Goal: Book appointment/travel/reservation

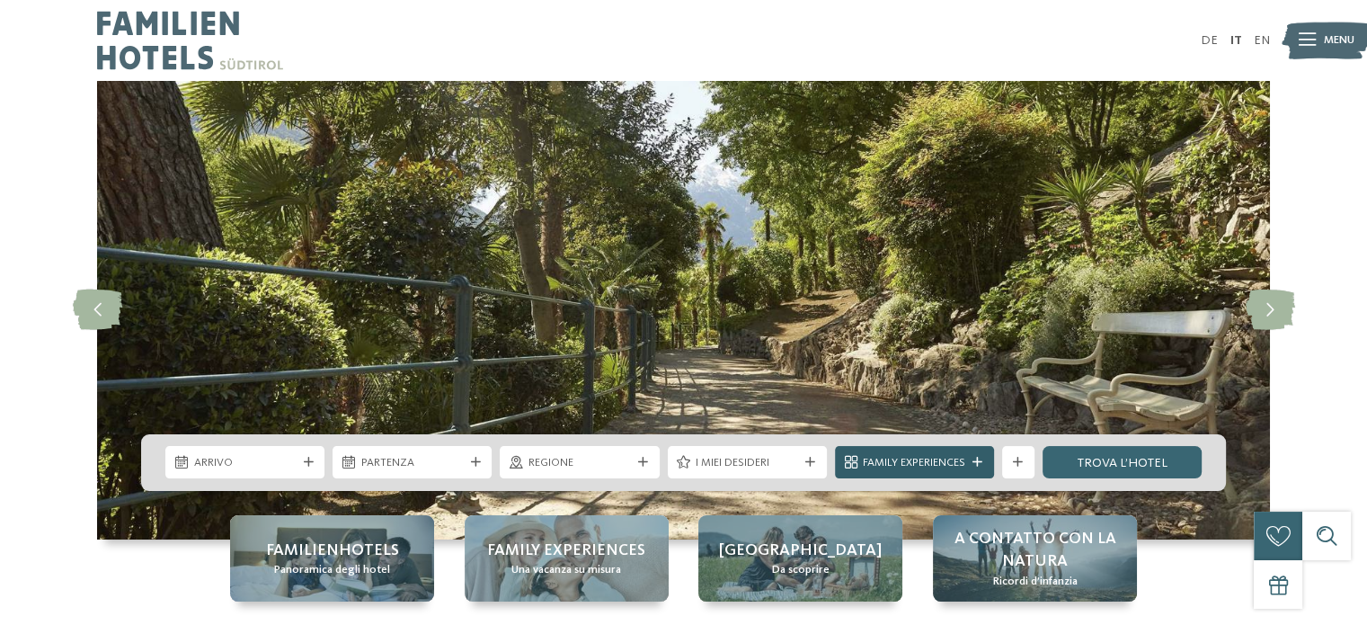
click at [969, 456] on div "Family Experiences" at bounding box center [914, 462] width 111 height 17
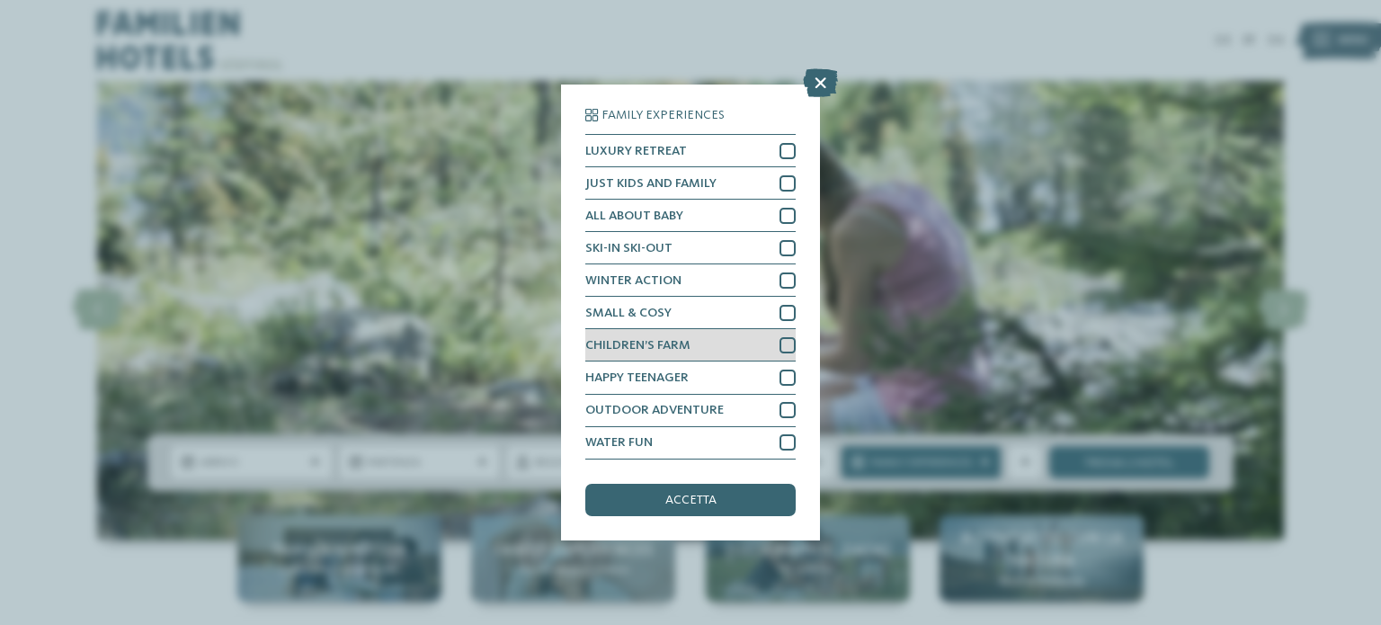
click at [787, 342] on div at bounding box center [787, 345] width 16 height 16
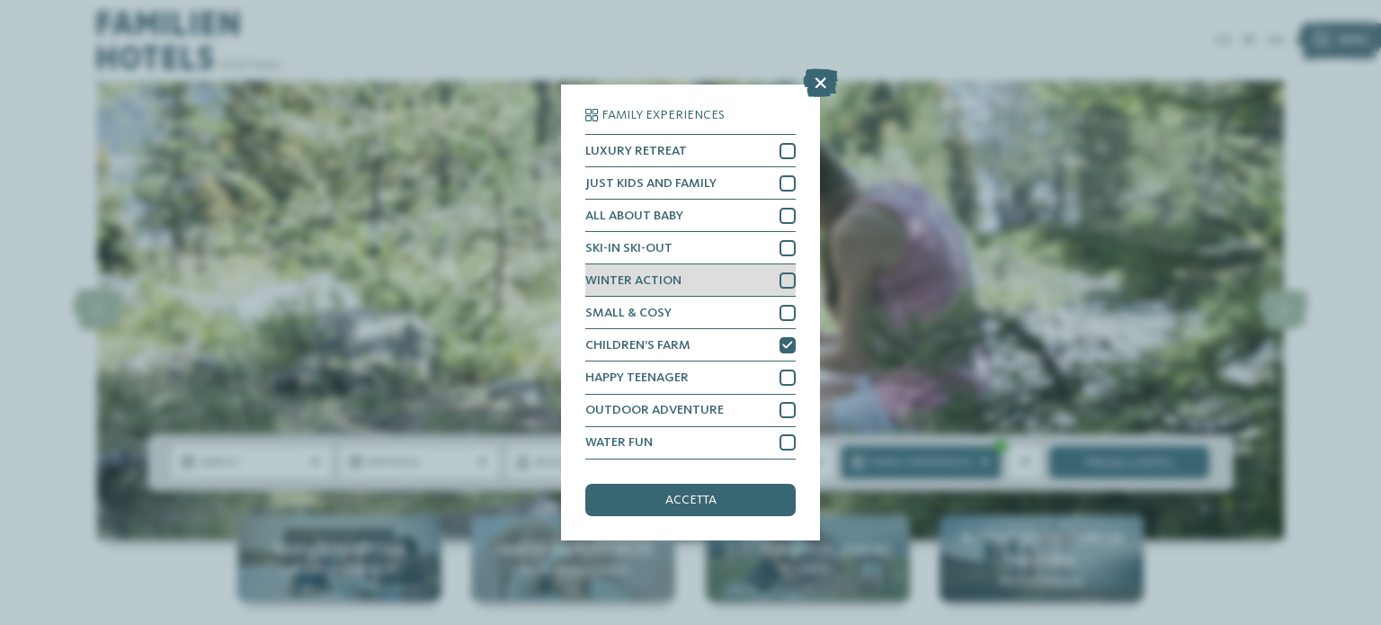
click at [793, 271] on div "WINTER ACTION" at bounding box center [690, 280] width 210 height 32
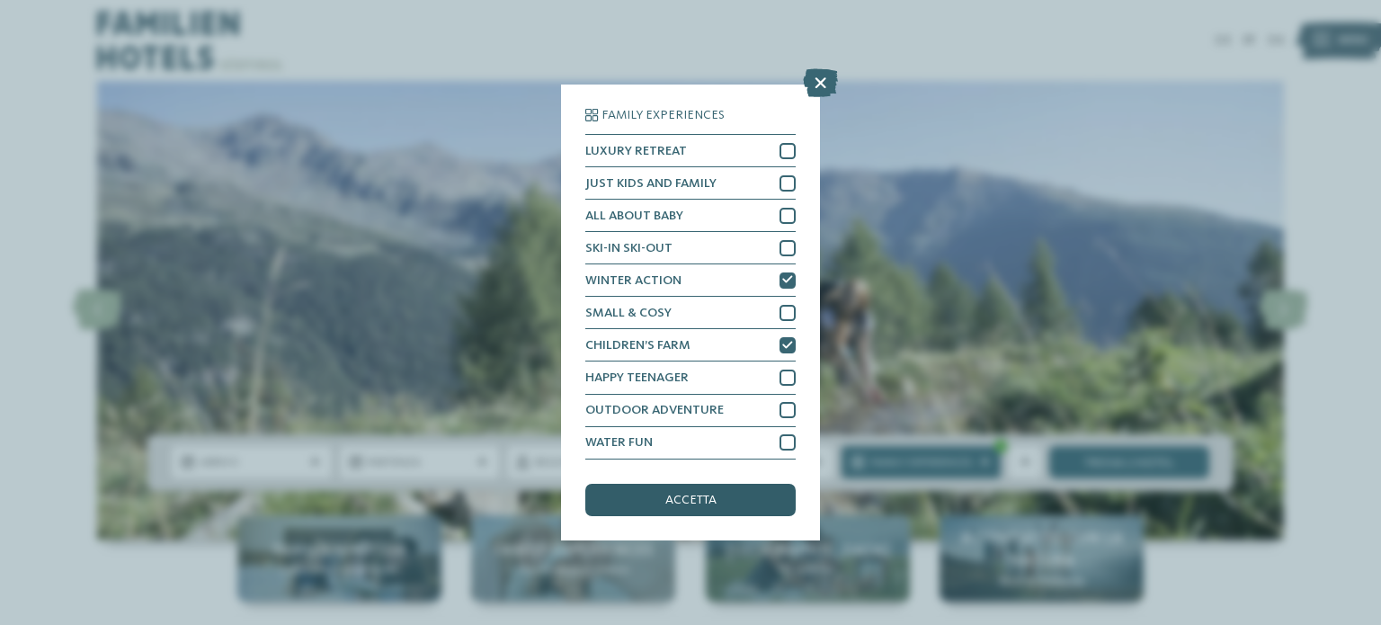
click at [766, 502] on div "accetta" at bounding box center [690, 500] width 210 height 32
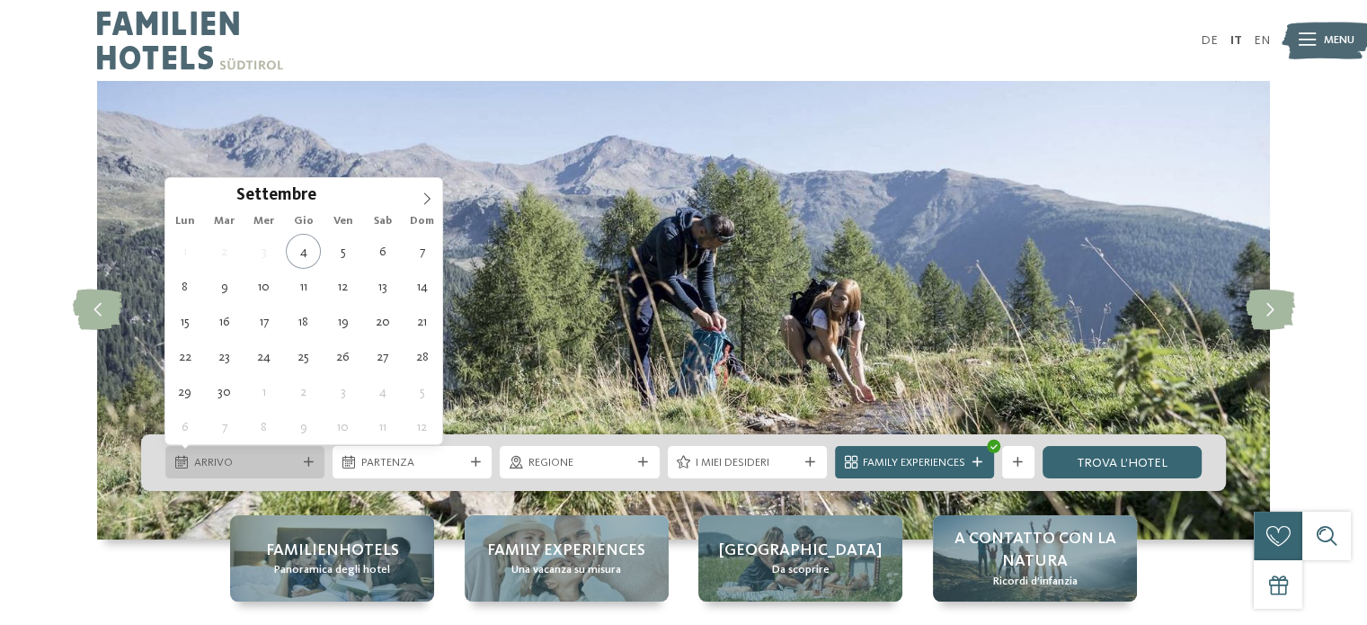
click at [298, 467] on div "Arrivo" at bounding box center [245, 462] width 111 height 17
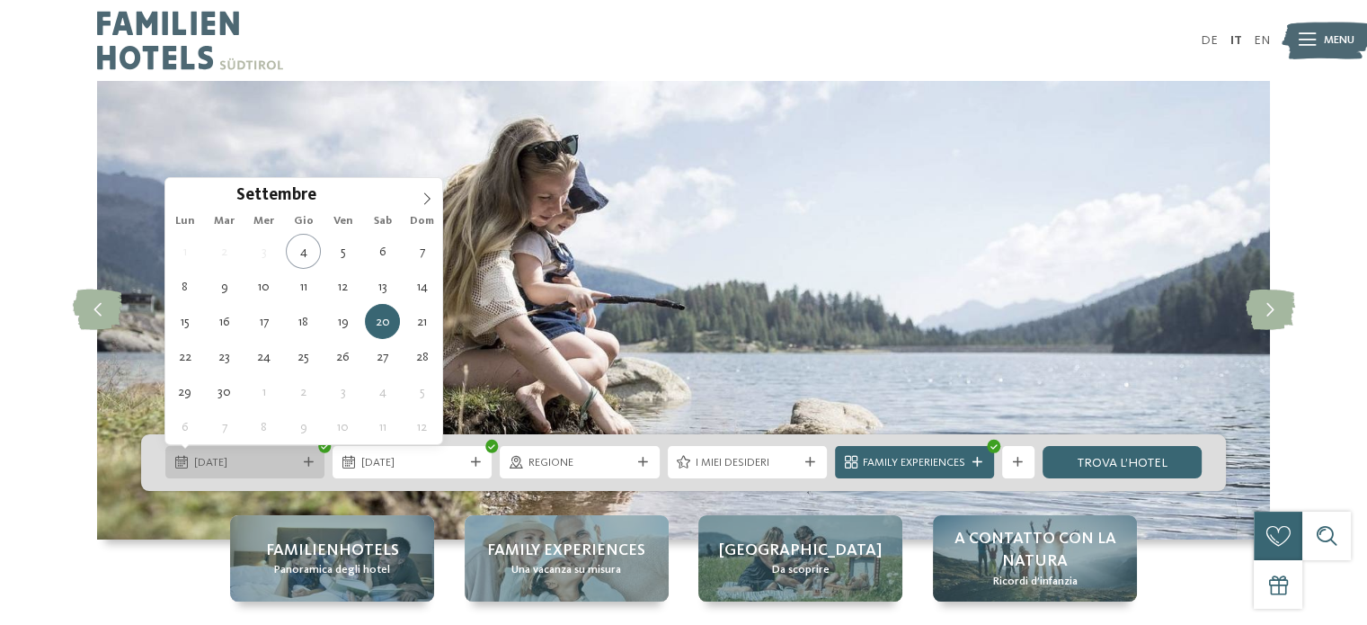
click at [206, 456] on span "[DATE]" at bounding box center [245, 463] width 102 height 16
type div "[DATE]"
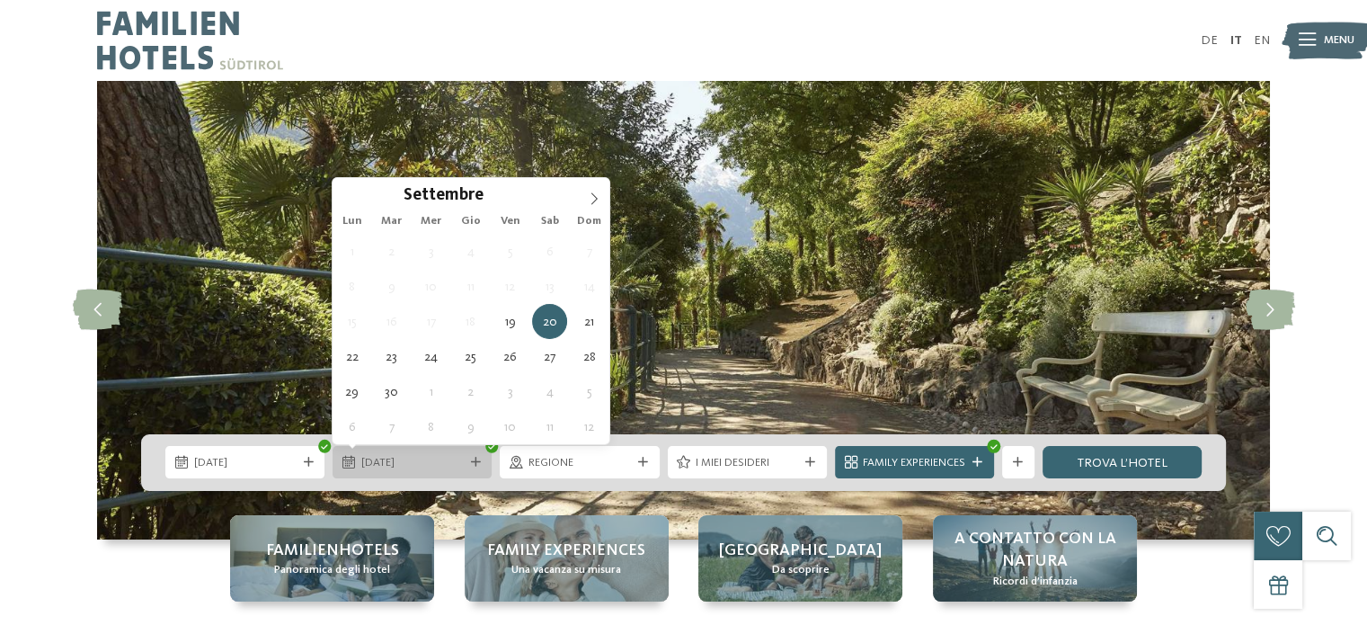
click at [430, 457] on span "[DATE]" at bounding box center [412, 463] width 102 height 16
type div "[DATE]"
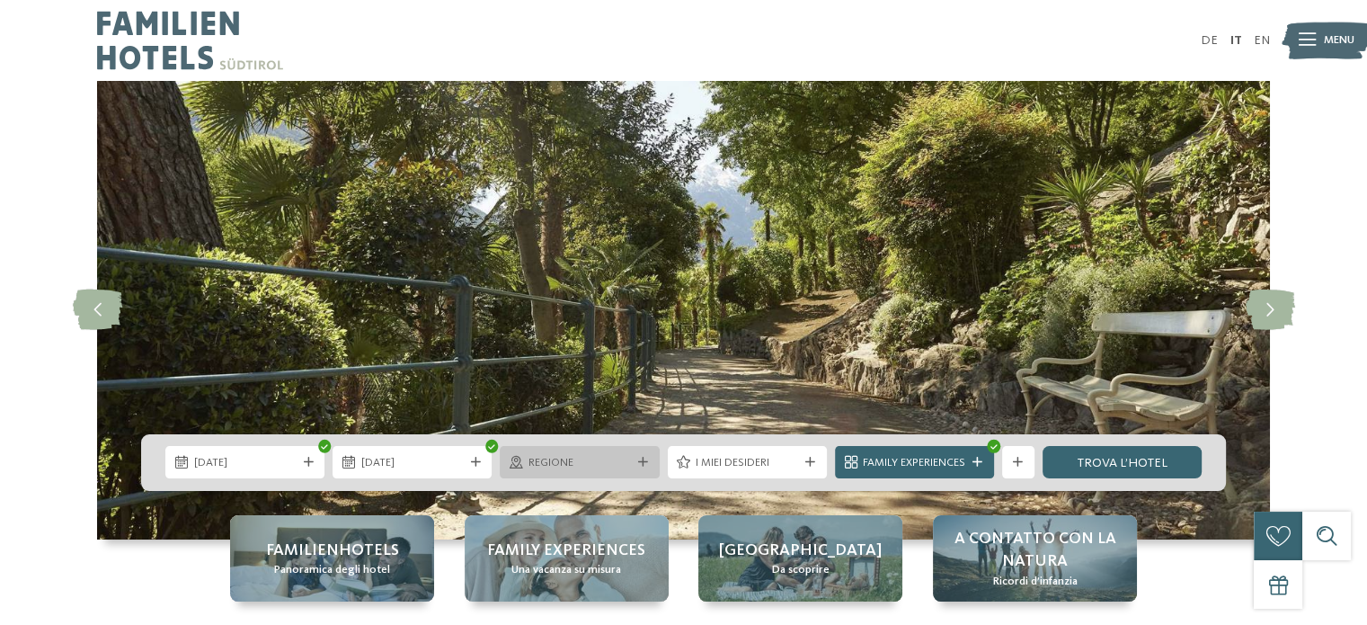
click at [608, 474] on div "Regione" at bounding box center [579, 462] width 159 height 32
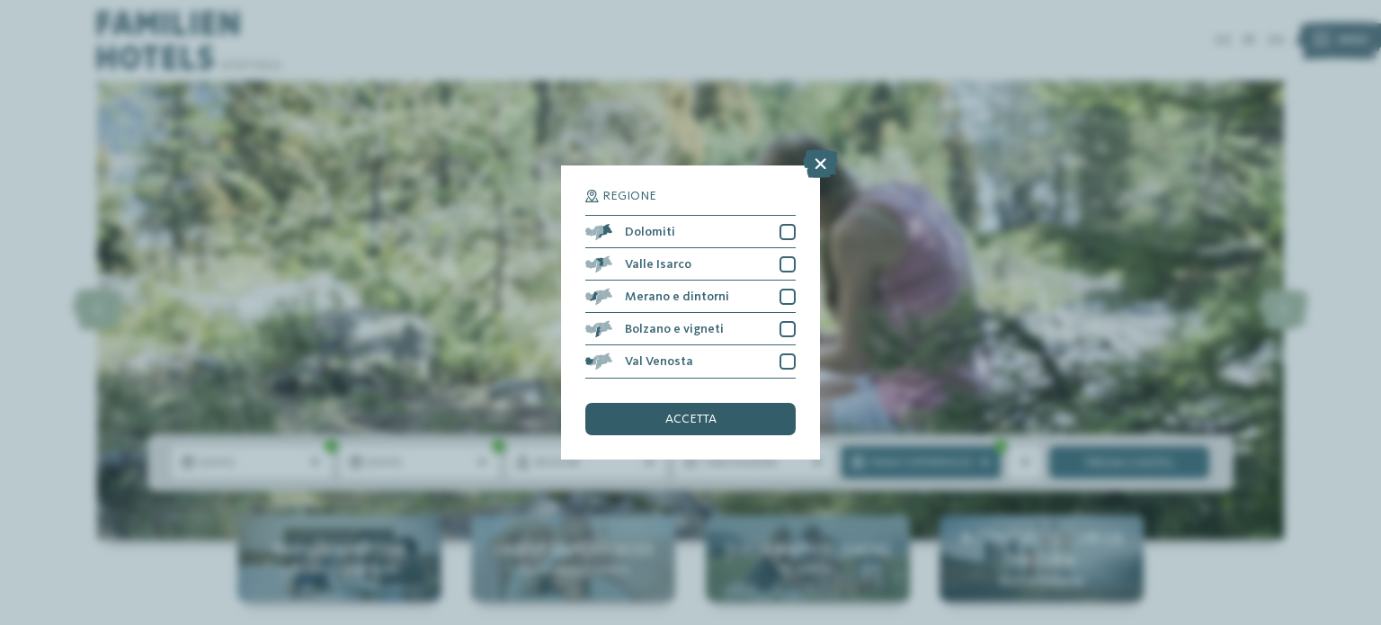
click at [717, 410] on div "accetta" at bounding box center [690, 419] width 210 height 32
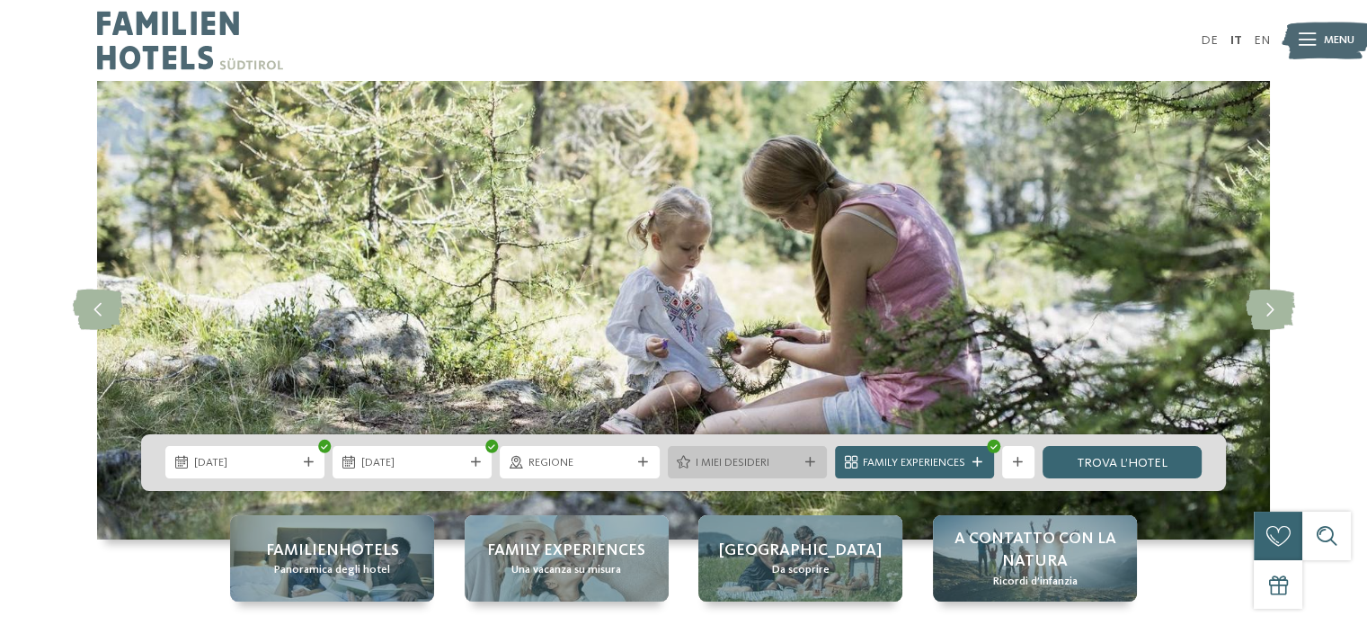
click at [741, 474] on div "I miei desideri" at bounding box center [747, 462] width 159 height 32
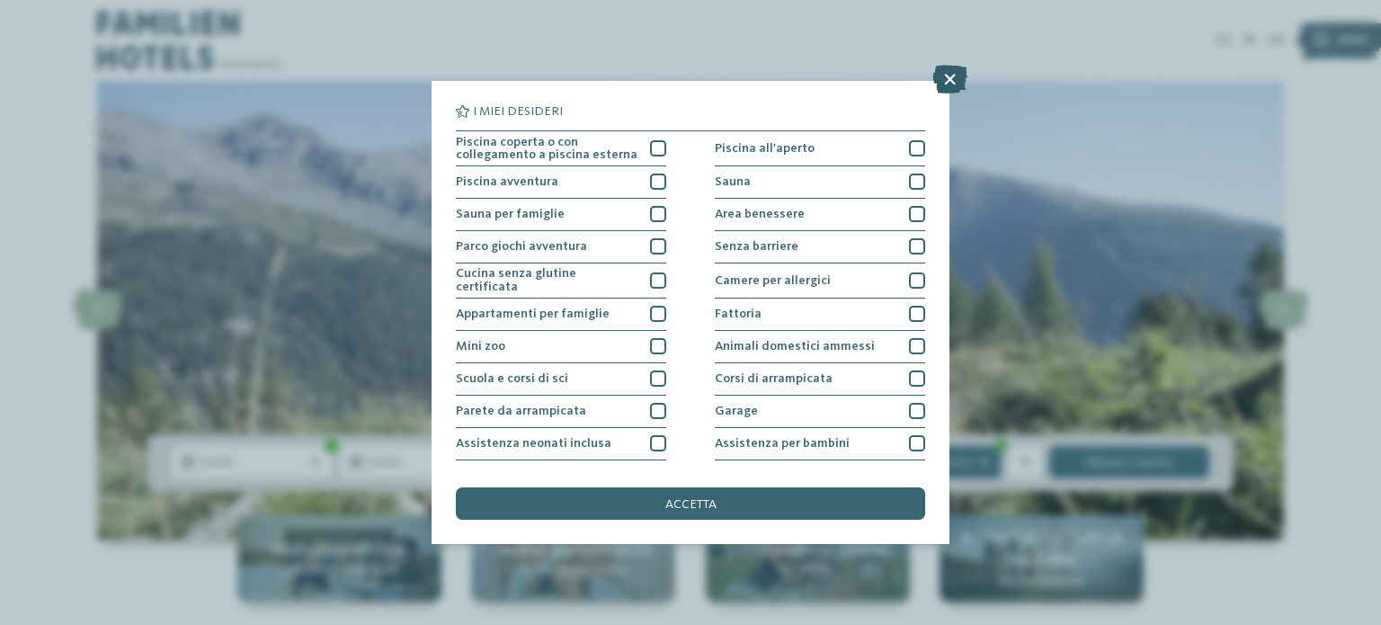
click at [936, 82] on icon at bounding box center [949, 79] width 35 height 29
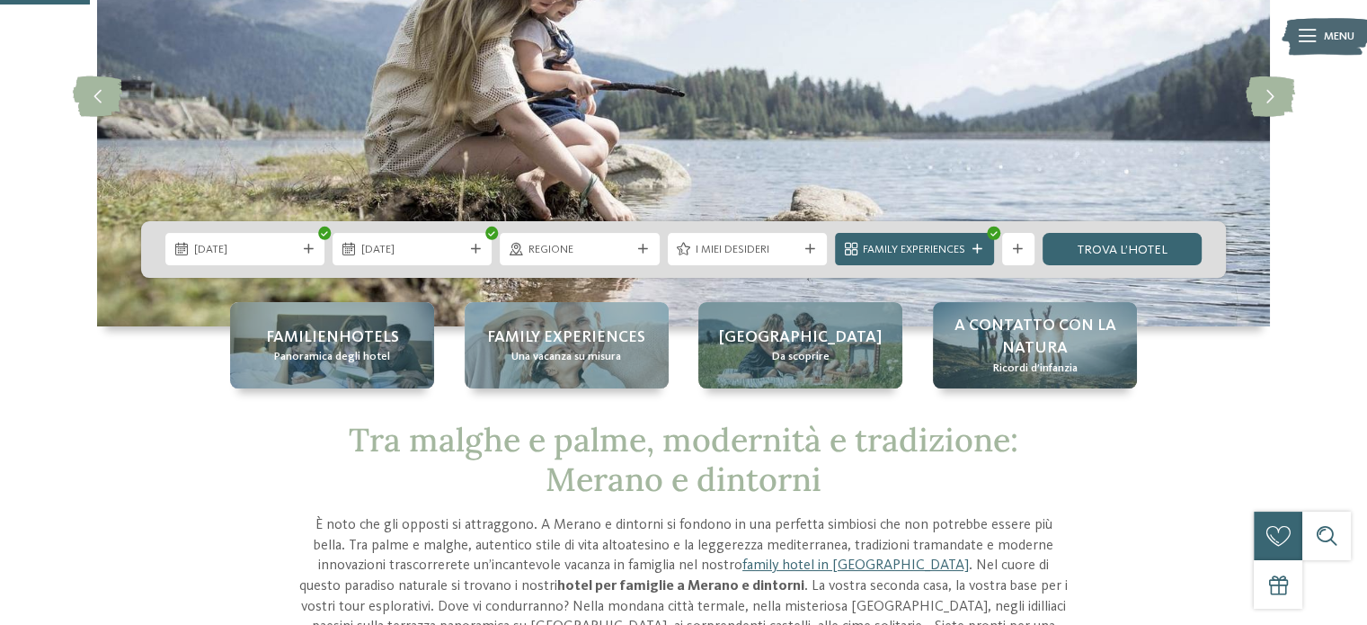
scroll to position [204, 0]
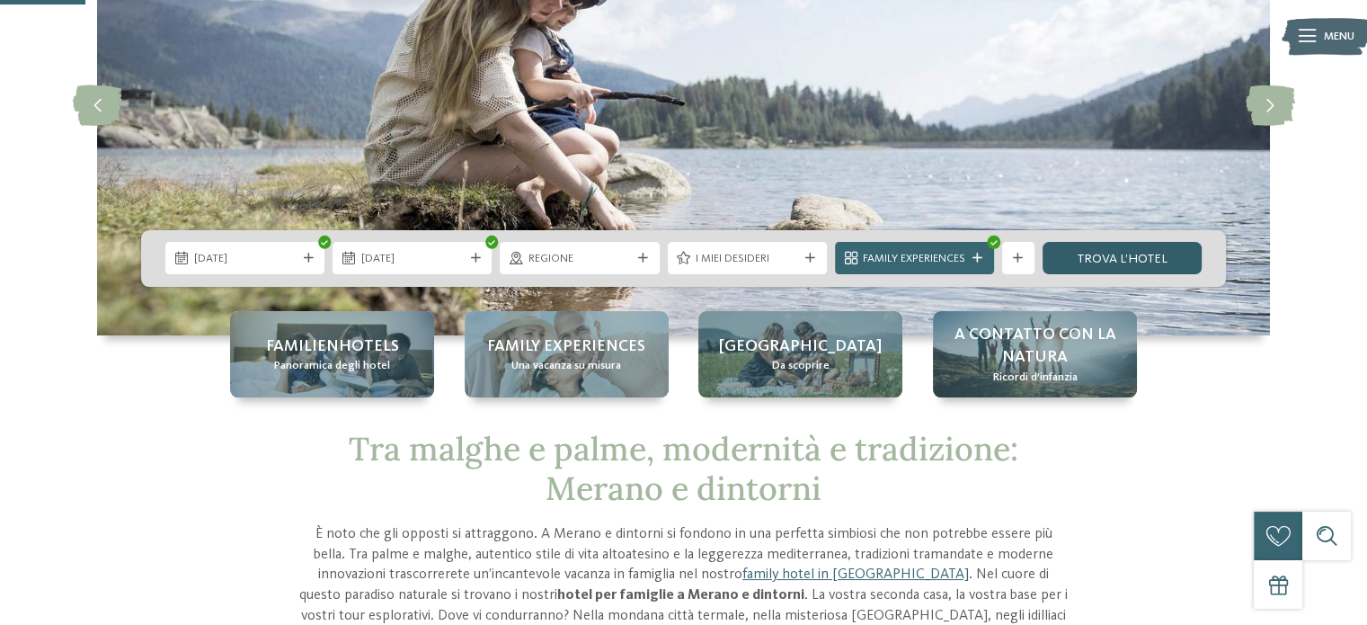
click at [1113, 265] on link "trova l’hotel" at bounding box center [1122, 258] width 159 height 32
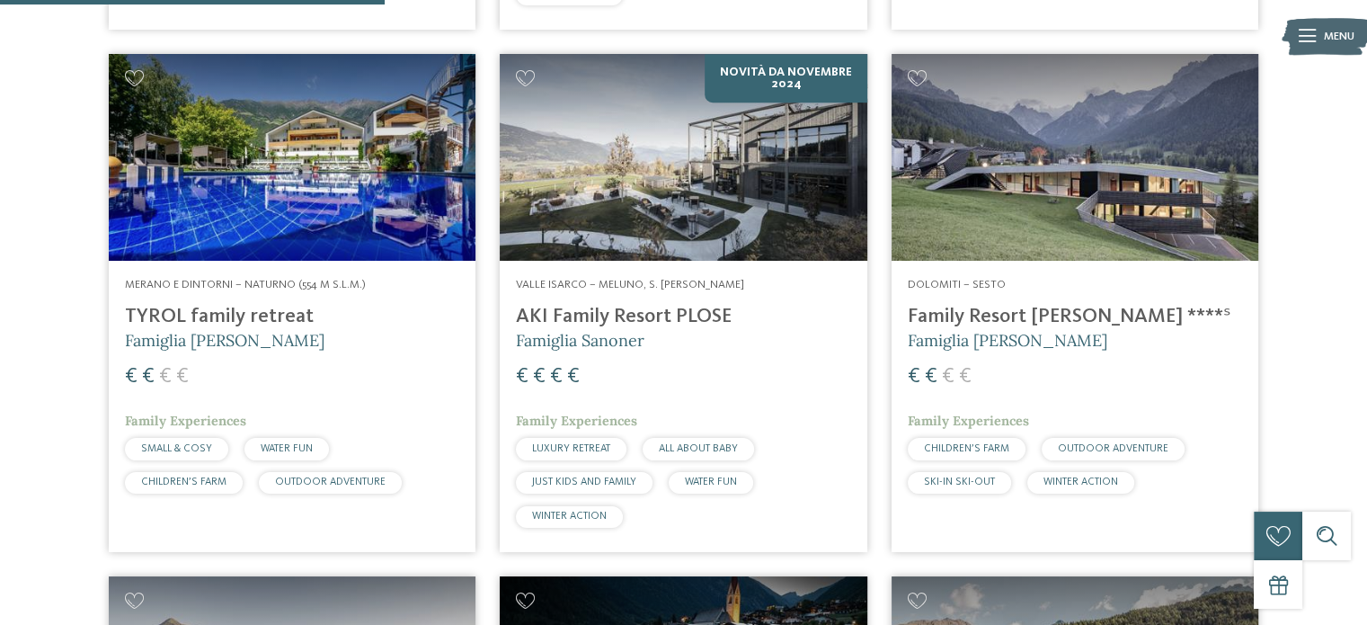
scroll to position [1096, 0]
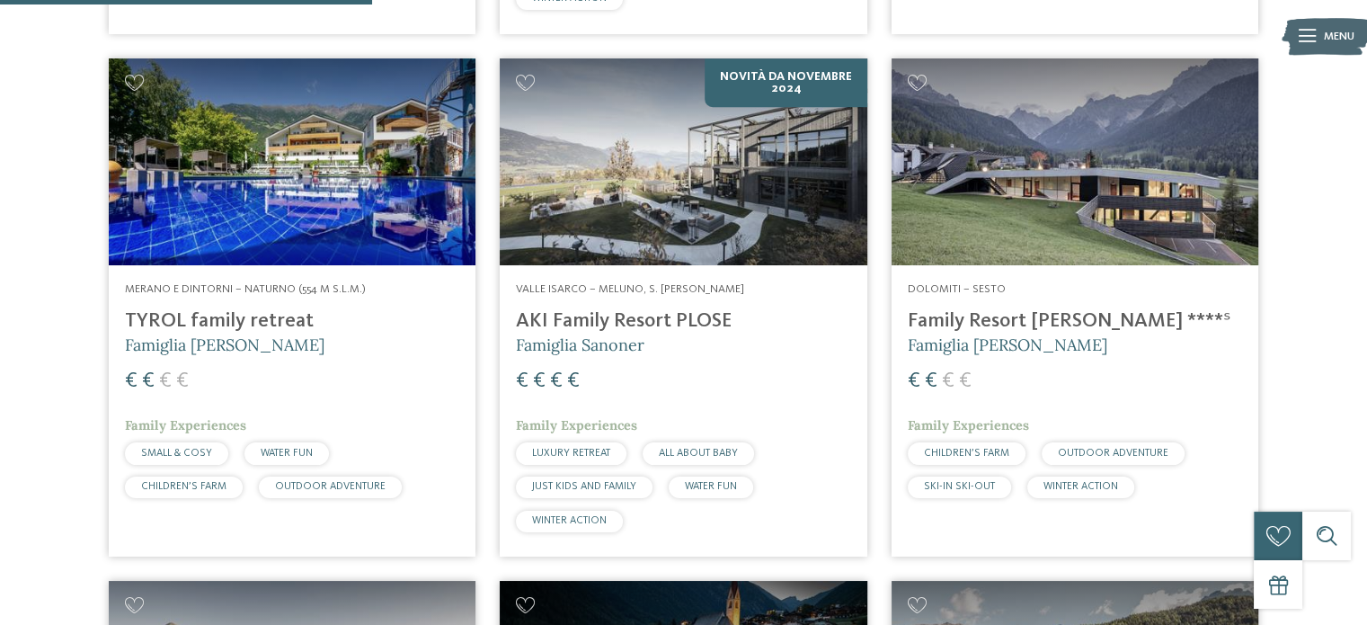
click at [1107, 230] on img at bounding box center [1075, 161] width 367 height 207
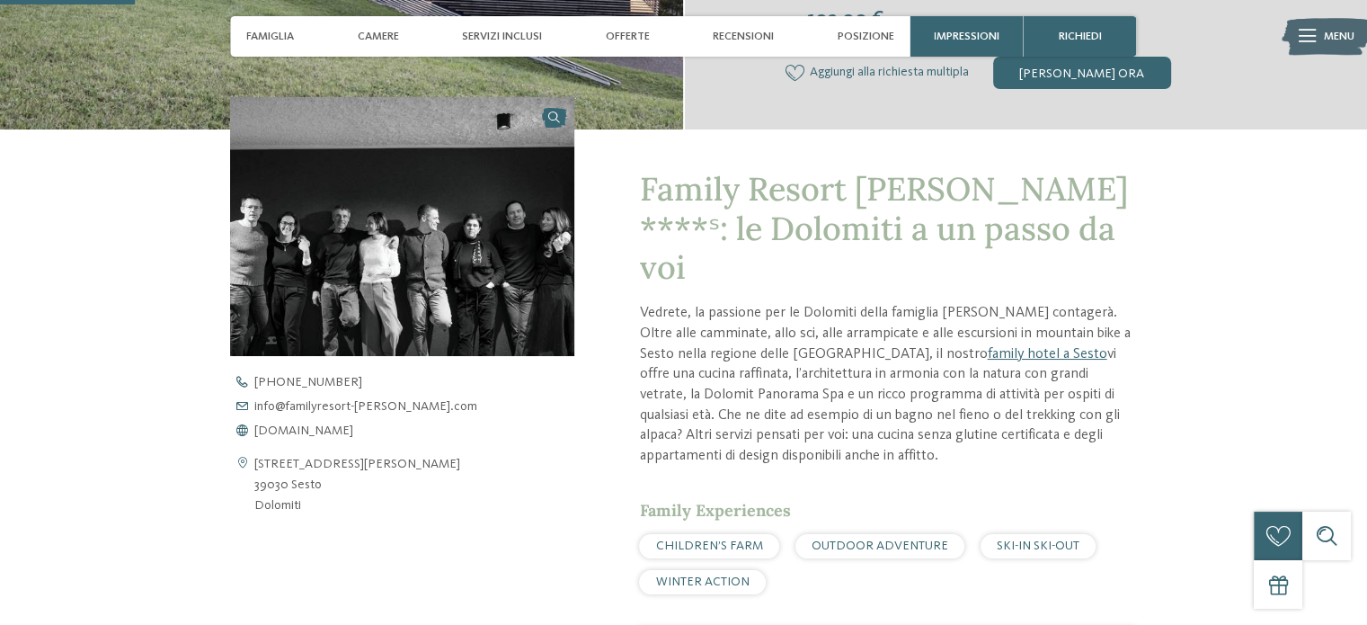
scroll to position [503, 0]
click at [317, 435] on span "www.familyresort-rainer.com" at bounding box center [303, 429] width 99 height 13
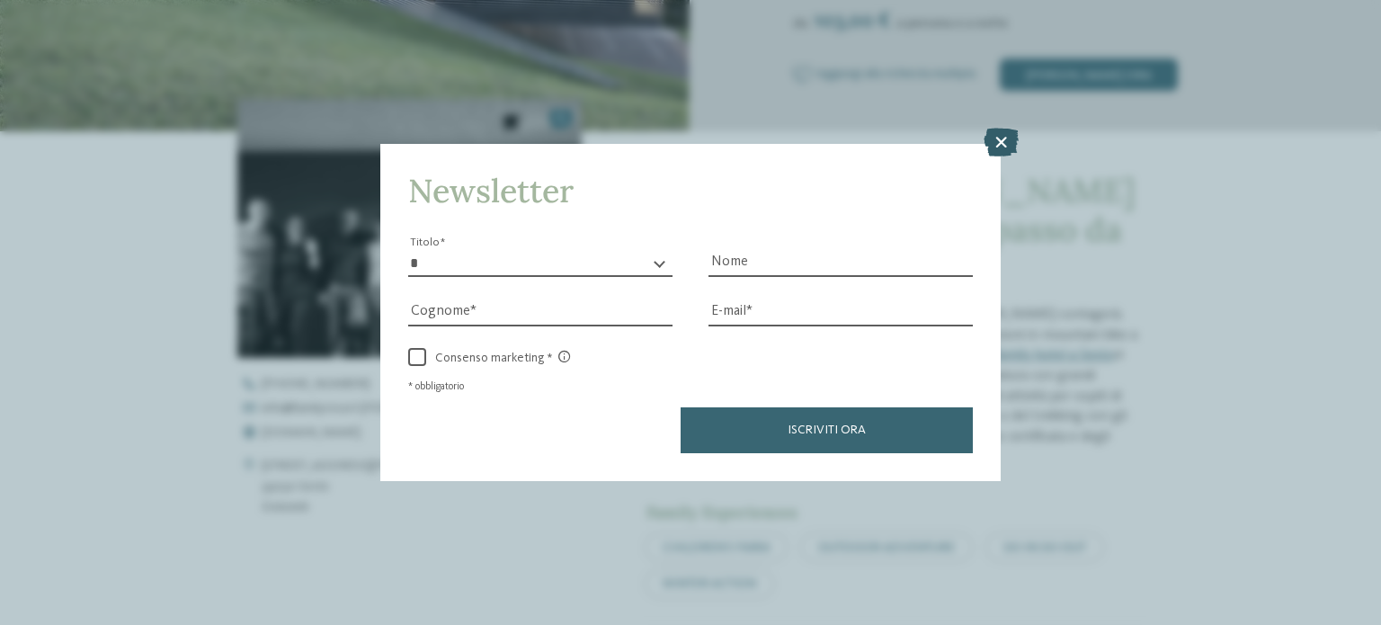
click at [992, 143] on icon at bounding box center [1000, 142] width 35 height 29
